Goal: Information Seeking & Learning: Understand process/instructions

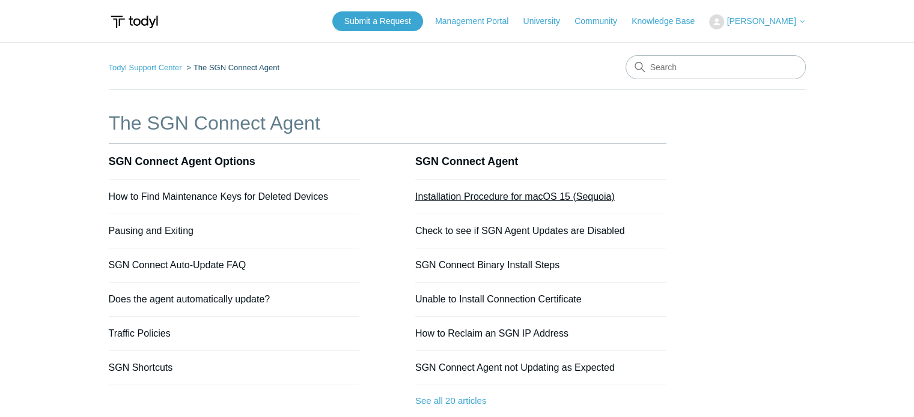
click at [552, 200] on link "Installation Procedure for macOS 15 (Sequoia)" at bounding box center [514, 197] width 199 height 10
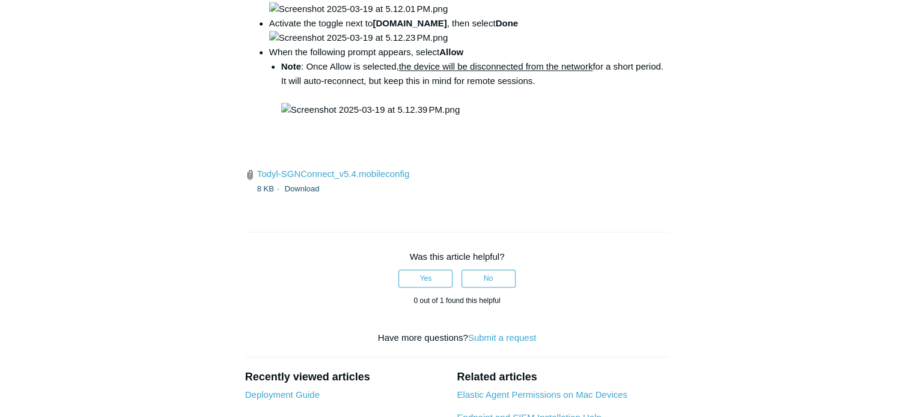
scroll to position [1802, 0]
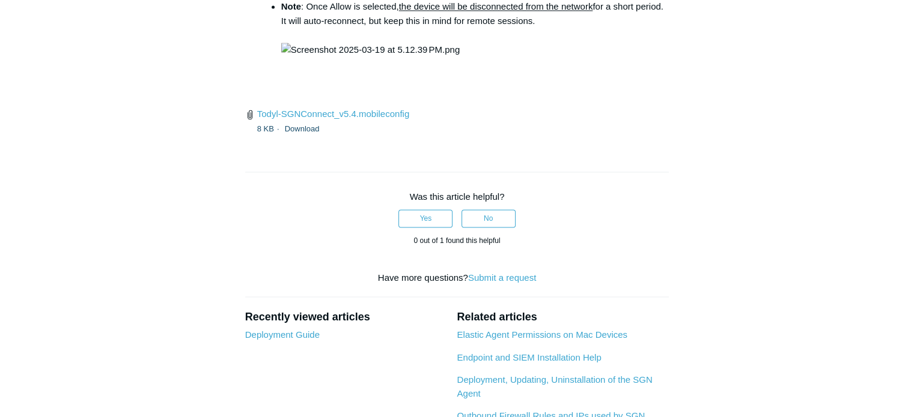
drag, startPoint x: 595, startPoint y: 213, endPoint x: 413, endPoint y: 214, distance: 181.4
copy code "open /Library/PrivilegedHelperTools/"
drag, startPoint x: 50, startPoint y: 165, endPoint x: 115, endPoint y: 91, distance: 97.9
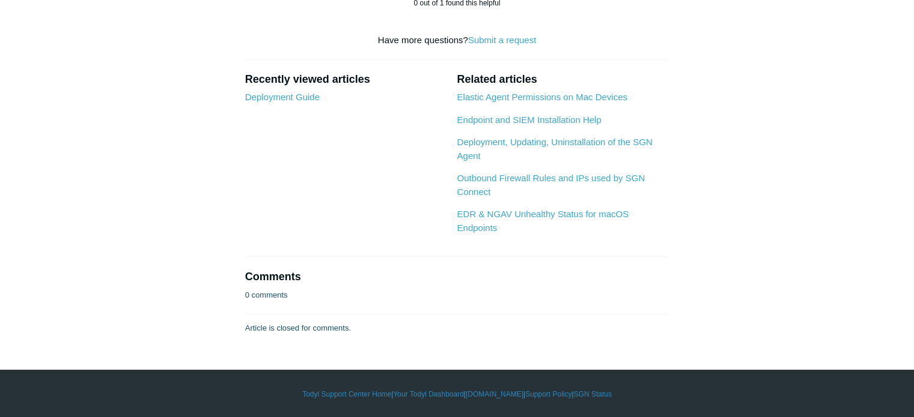
scroll to position [3964, 0]
drag, startPoint x: 707, startPoint y: 255, endPoint x: 678, endPoint y: 96, distance: 162.5
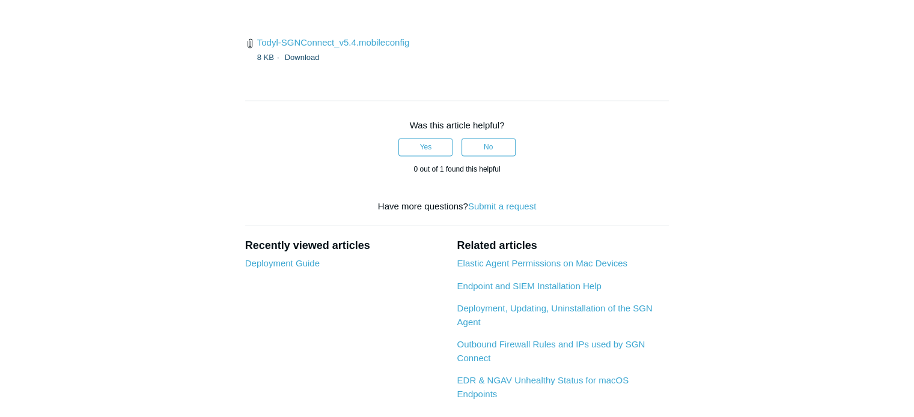
scroll to position [1753, 0]
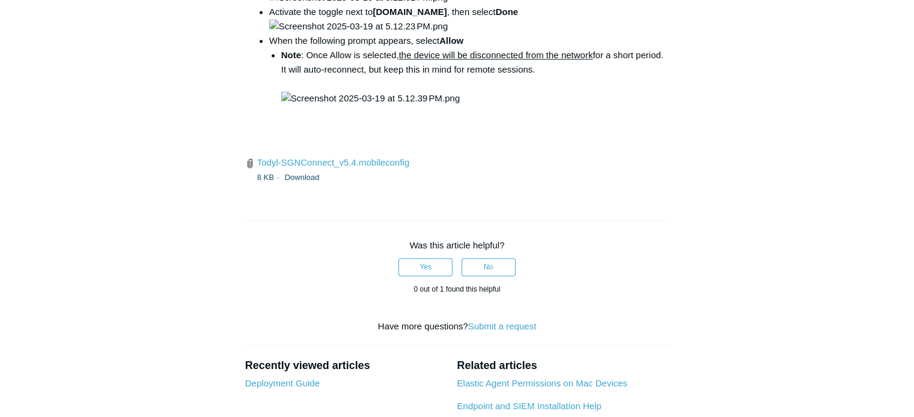
drag, startPoint x: 594, startPoint y: 261, endPoint x: 410, endPoint y: 265, distance: 183.8
copy code "open /Library/PrivilegedHelperTools/"
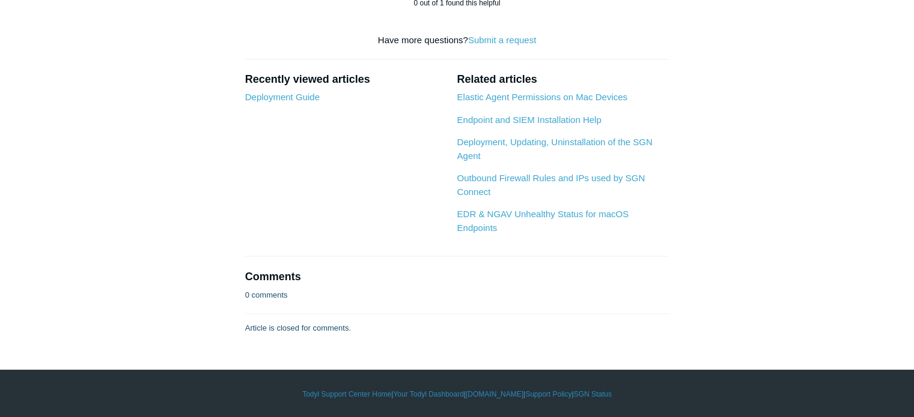
scroll to position [3015, 0]
